Goal: Find specific page/section: Find specific page/section

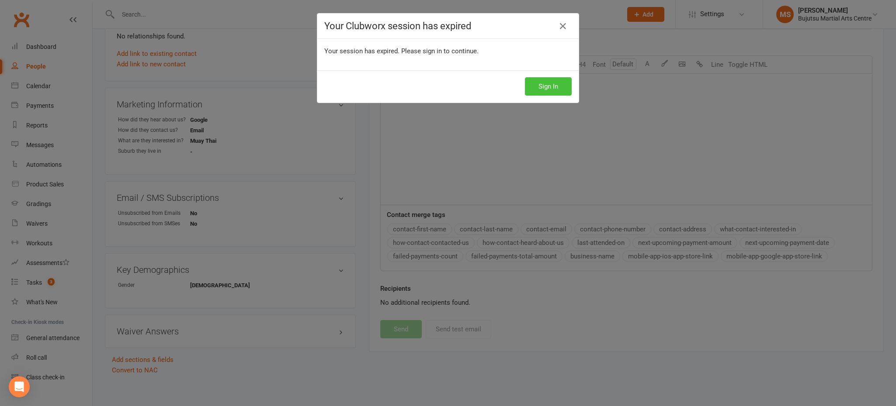
click at [550, 83] on button "Sign In" at bounding box center [548, 86] width 47 height 18
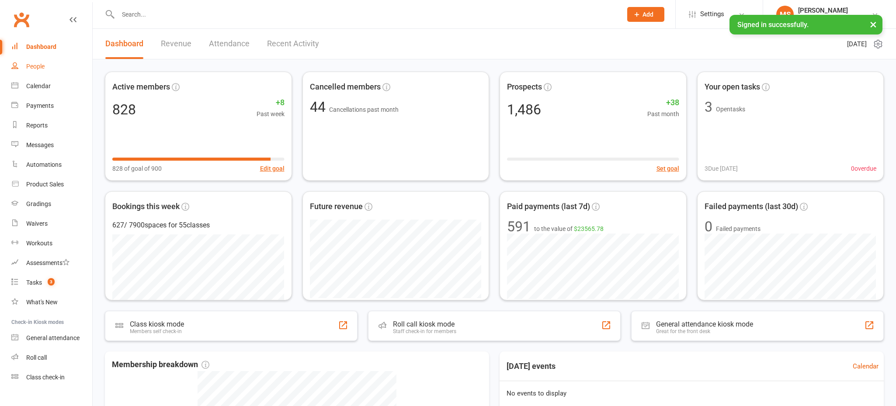
click at [31, 62] on link "People" at bounding box center [51, 67] width 81 height 20
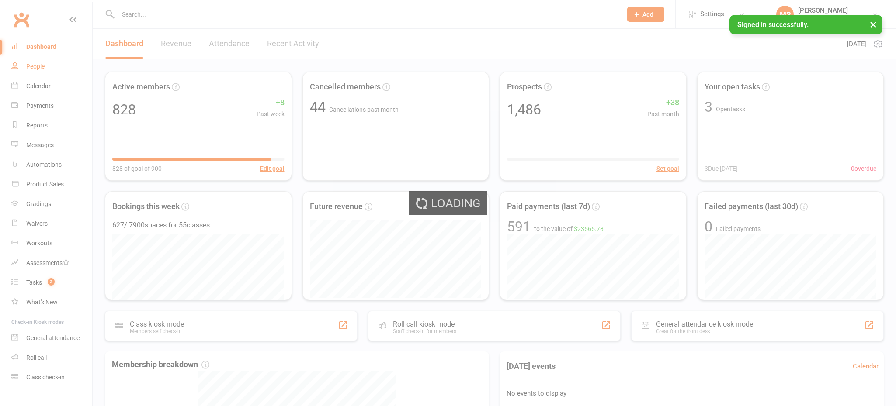
select select "100"
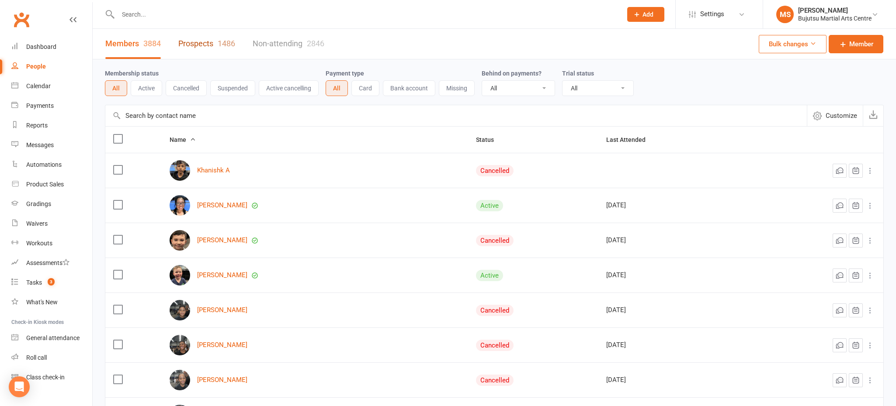
click at [217, 42] on link "Prospects 1486" at bounding box center [206, 44] width 57 height 30
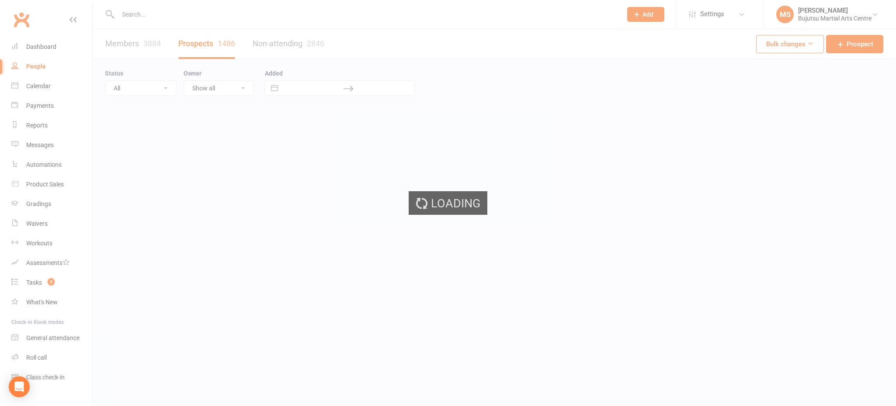
select select "100"
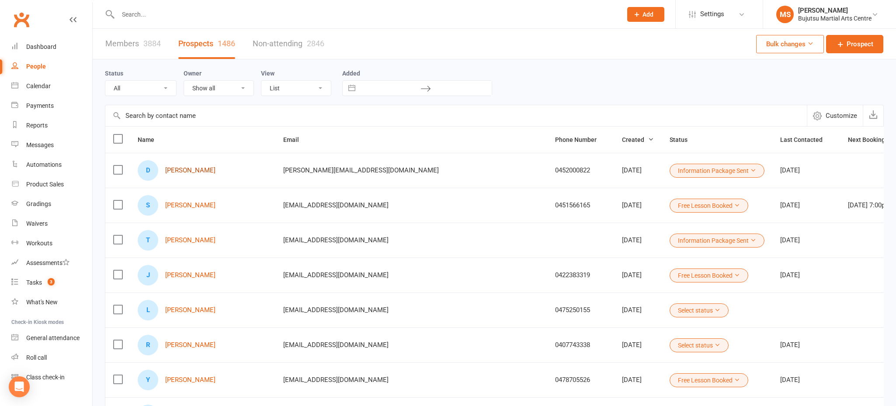
click at [199, 170] on link "[PERSON_NAME]" at bounding box center [190, 170] width 50 height 7
